Goal: Task Accomplishment & Management: Manage account settings

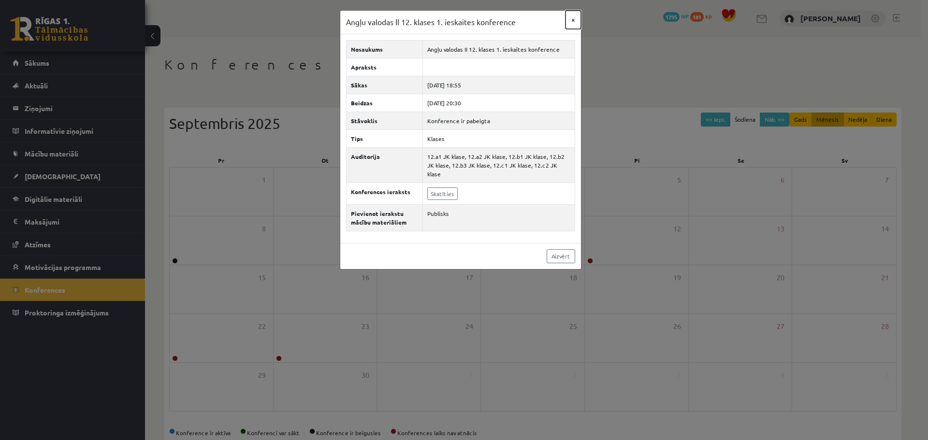
click at [574, 21] on button "×" at bounding box center [573, 20] width 15 height 18
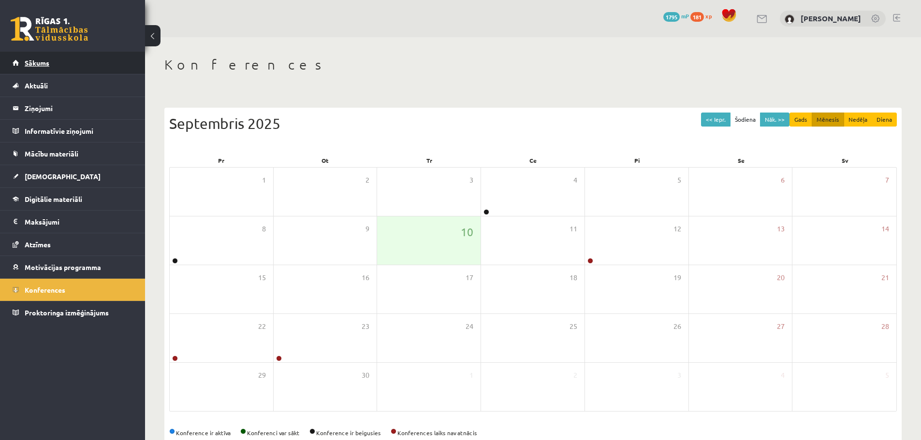
click at [48, 71] on link "Sākums" at bounding box center [73, 63] width 120 height 22
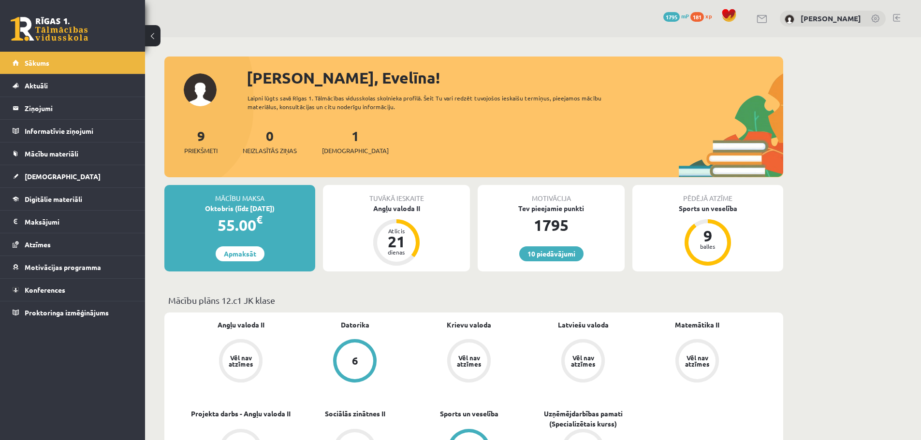
click at [894, 19] on link at bounding box center [896, 18] width 7 height 8
